Goal: Navigation & Orientation: Go to known website

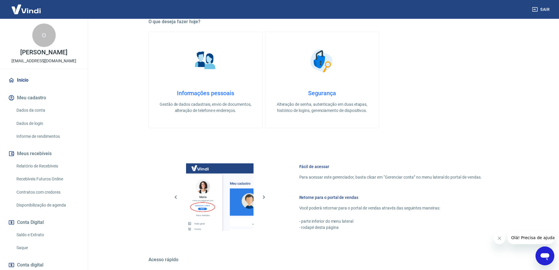
scroll to position [234, 0]
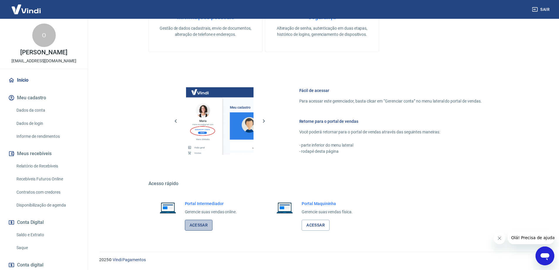
click at [202, 223] on link "Acessar" at bounding box center [199, 225] width 28 height 11
